Goal: Answer question/provide support

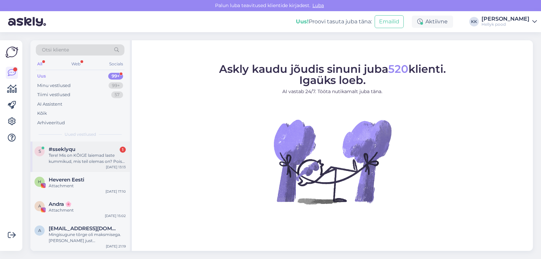
click at [74, 154] on div "Tere! Mis on KÕIGE laiemad laste kummikud, mis teil olemas on? Poiss kannab pra…" at bounding box center [87, 158] width 77 height 12
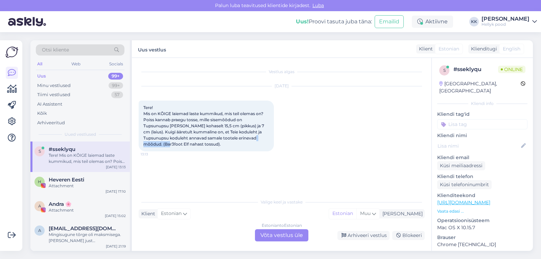
drag, startPoint x: 145, startPoint y: 144, endPoint x: 169, endPoint y: 144, distance: 24.0
click at [169, 144] on span "Tere! Mis on KÕIGE laiemad laste kummikud, mis teil olemas on? Poiss kannab pra…" at bounding box center [204, 126] width 122 height 42
copy span "Bar3foot Elf"
click at [334, 133] on div "[DATE] Tere! Mis on KÕIGE laiemad laste kummikud, mis teil olemas on? Poiss kan…" at bounding box center [282, 119] width 286 height 80
click at [276, 233] on div "Estonian to Estonian Võta vestlus üle" at bounding box center [281, 235] width 53 height 12
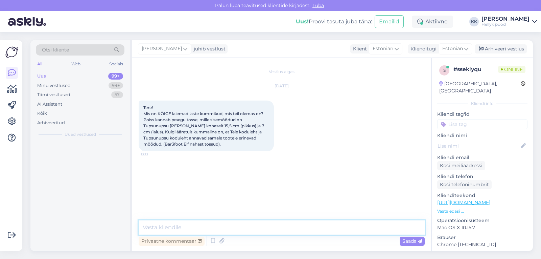
click at [176, 228] on textarea at bounding box center [282, 227] width 286 height 14
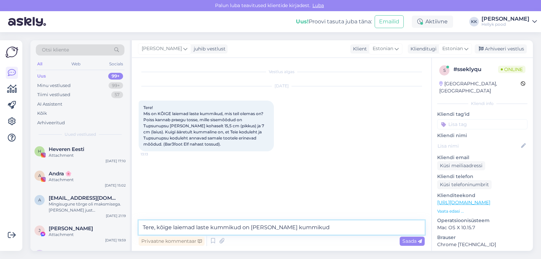
paste textarea "[URL][DOMAIN_NAME]"
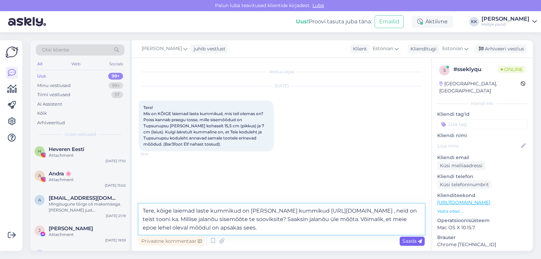
type textarea "Tere, kõige laiemad laste kummikud on [PERSON_NAME] kummikud [URL][DOMAIN_NAME]…"
click at [408, 241] on span "Saada" at bounding box center [412, 241] width 20 height 6
